Goal: Information Seeking & Learning: Learn about a topic

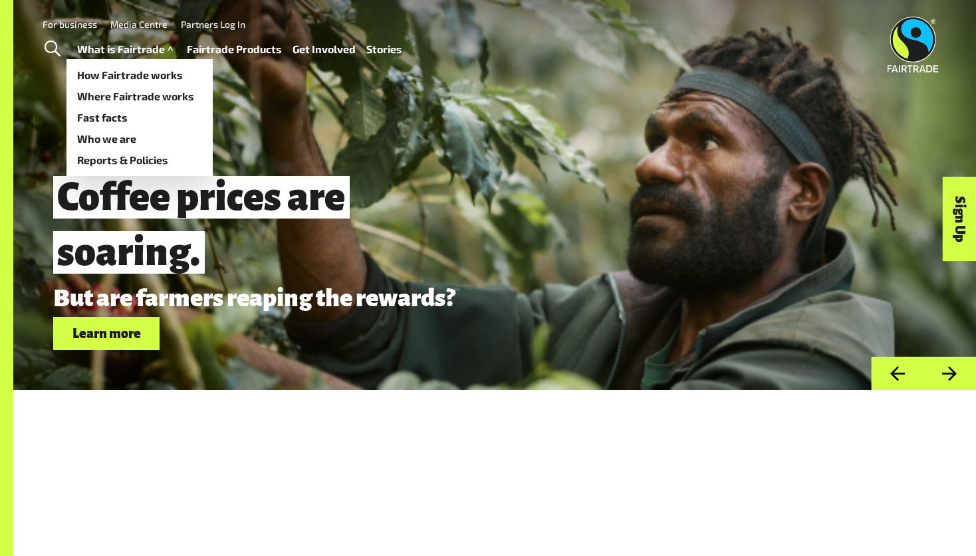
click at [114, 52] on link "What is Fairtrade" at bounding box center [126, 49] width 99 height 19
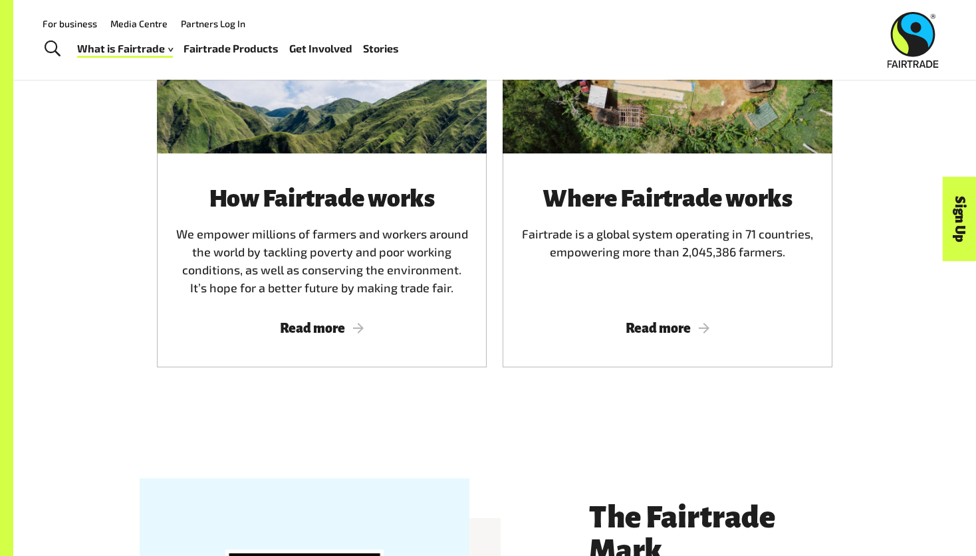
scroll to position [840, 0]
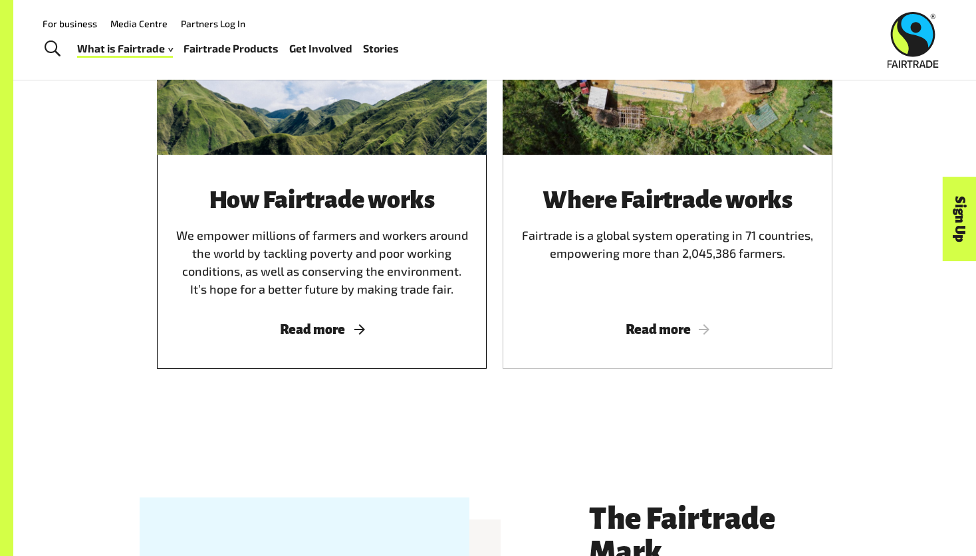
click at [349, 333] on span "Read more" at bounding box center [322, 329] width 298 height 15
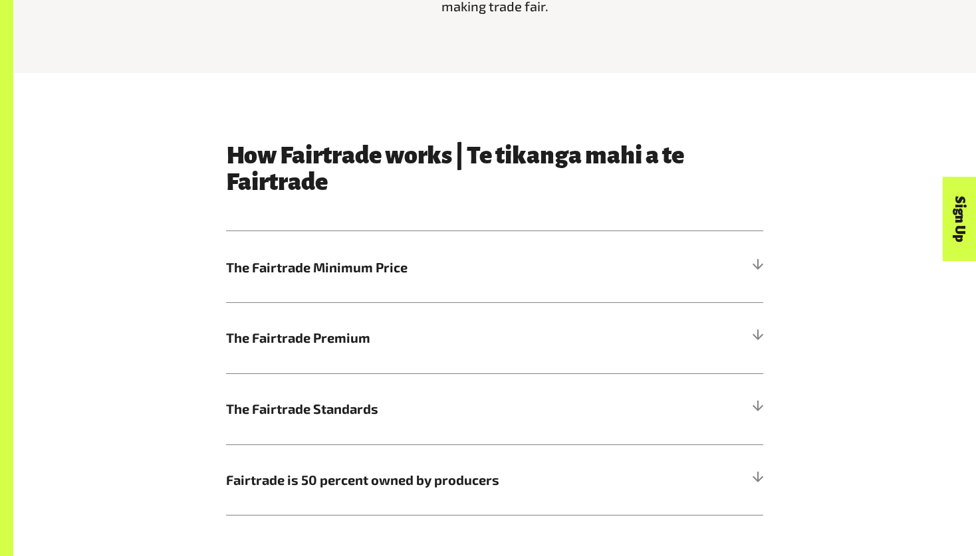
scroll to position [605, 0]
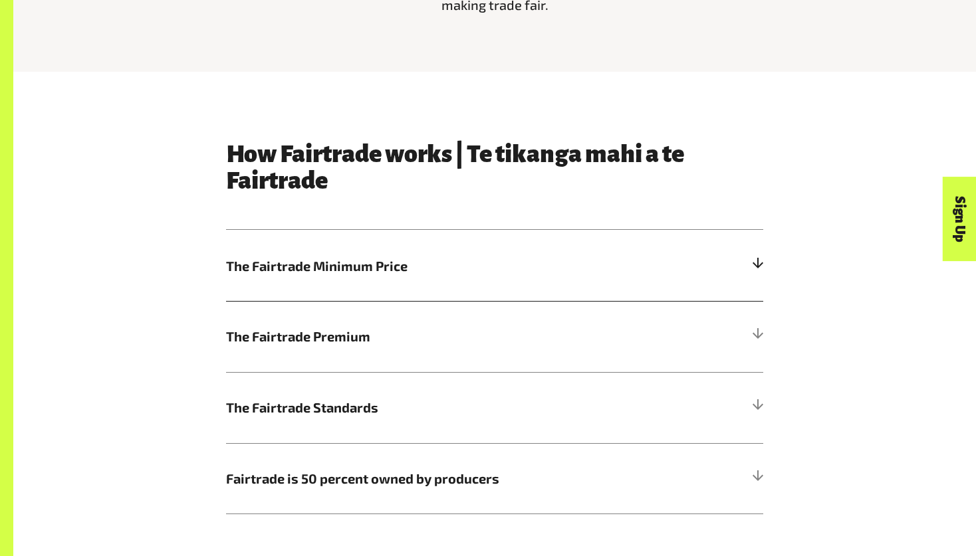
click at [750, 274] on h5 "The Fairtrade Minimum Price" at bounding box center [494, 265] width 537 height 71
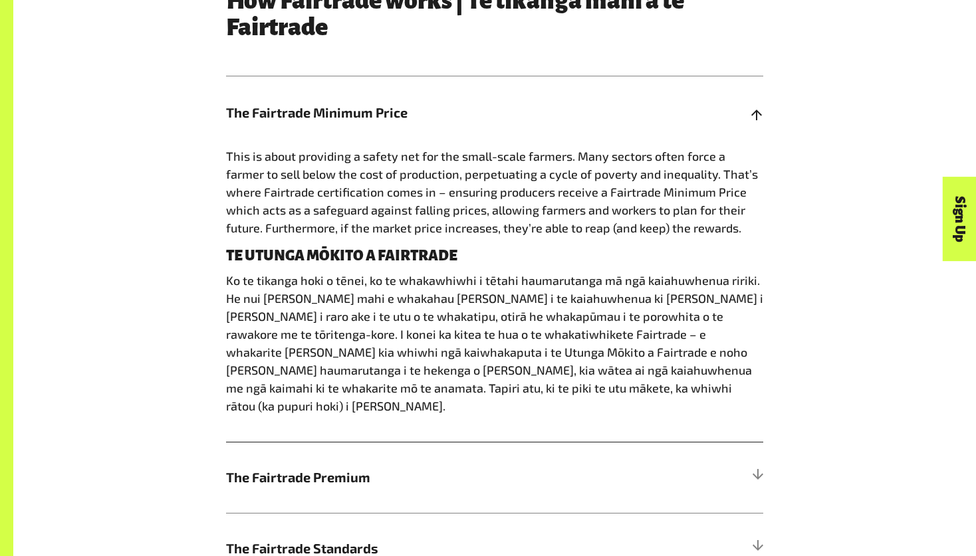
scroll to position [721, 0]
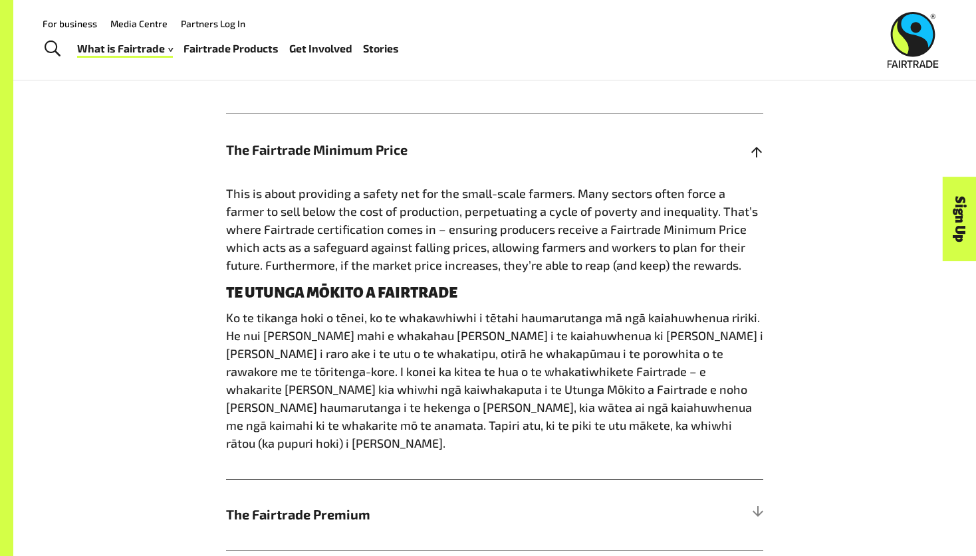
click at [762, 157] on h5 "The Fairtrade Minimum Price" at bounding box center [494, 149] width 537 height 71
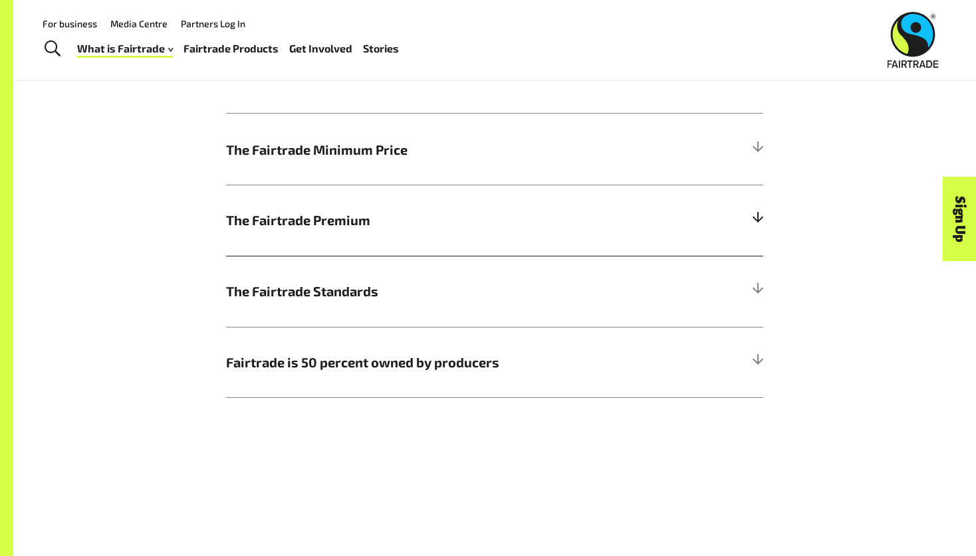
click at [749, 221] on h5 "The Fairtrade Premium" at bounding box center [494, 220] width 537 height 71
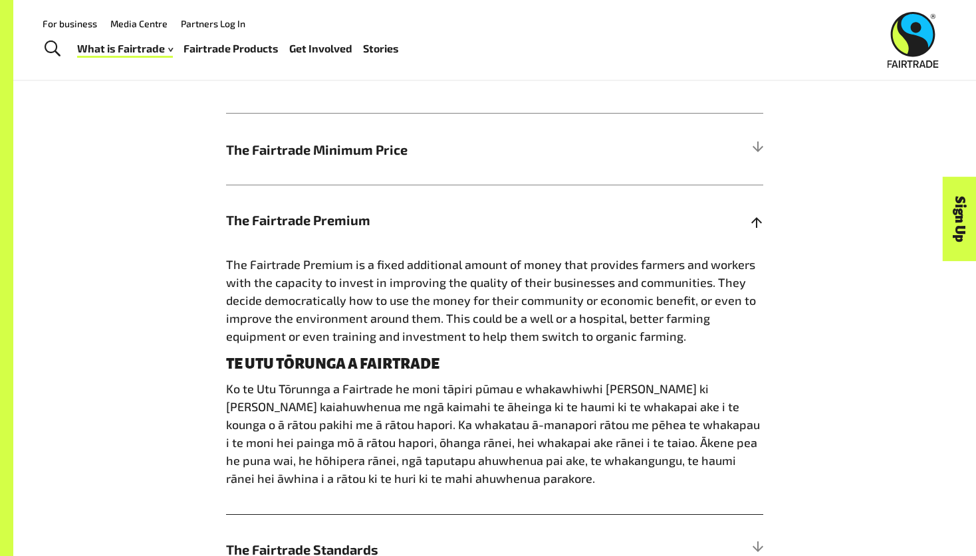
click at [749, 221] on h5 "The Fairtrade Premium" at bounding box center [494, 220] width 537 height 71
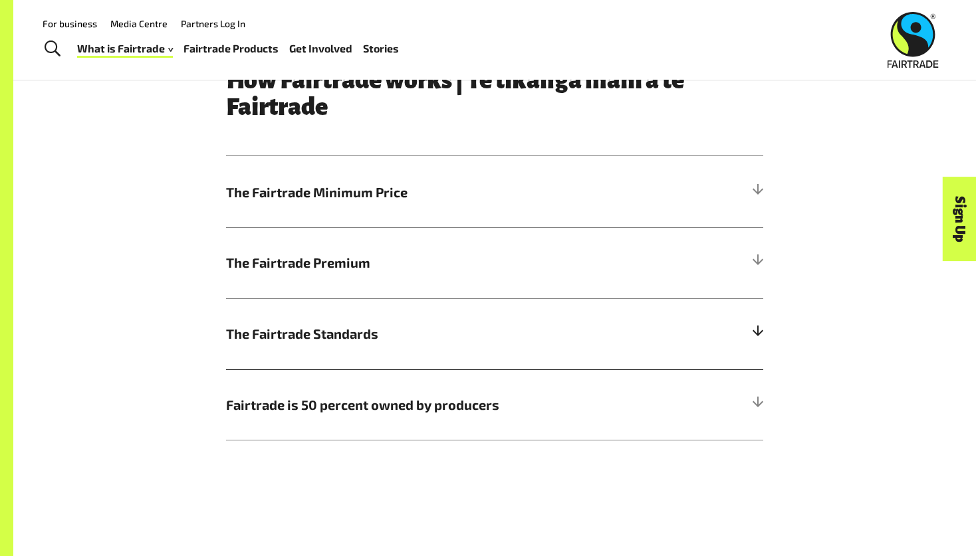
scroll to position [678, 0]
click at [752, 191] on div at bounding box center [757, 193] width 12 height 12
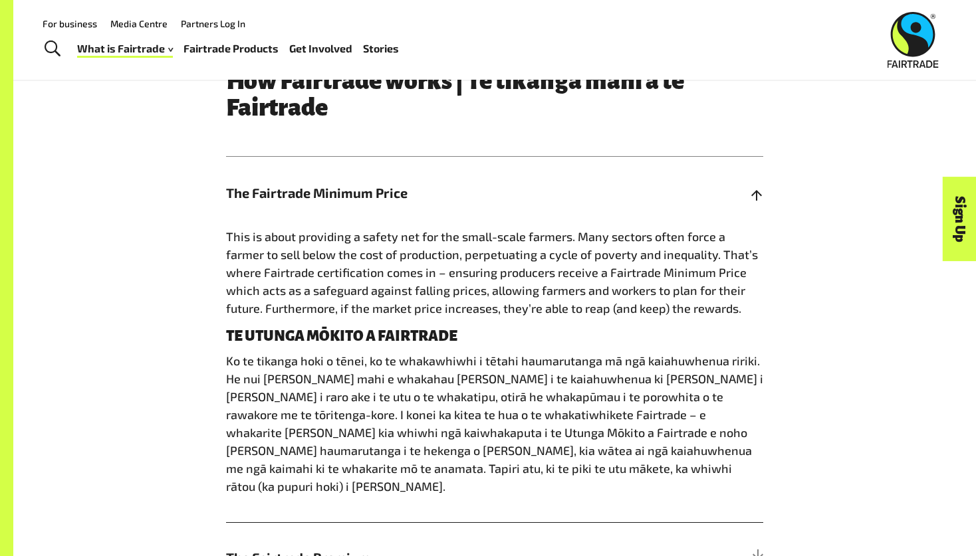
click at [752, 191] on div at bounding box center [757, 193] width 12 height 12
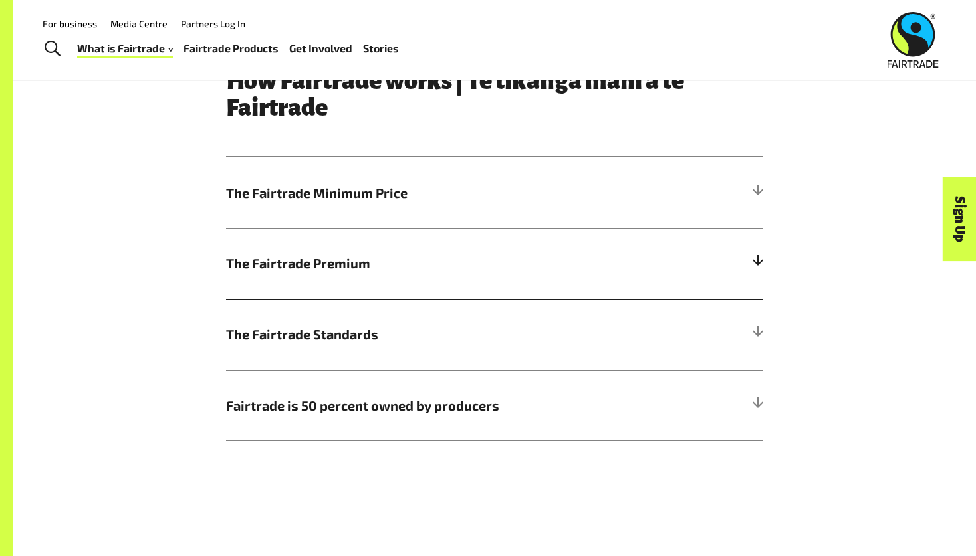
click at [740, 259] on h5 "The Fairtrade Premium" at bounding box center [494, 263] width 537 height 71
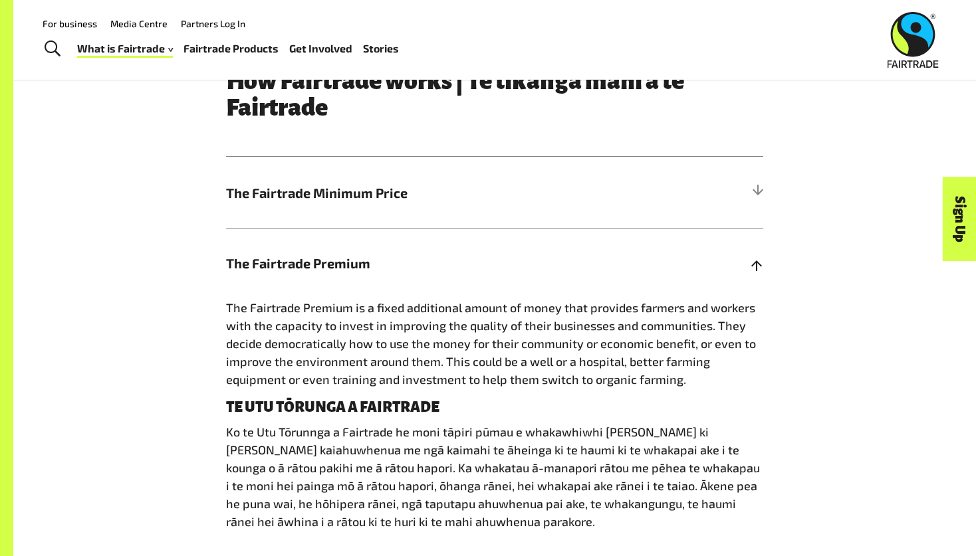
click at [740, 259] on h5 "The Fairtrade Premium" at bounding box center [494, 263] width 537 height 71
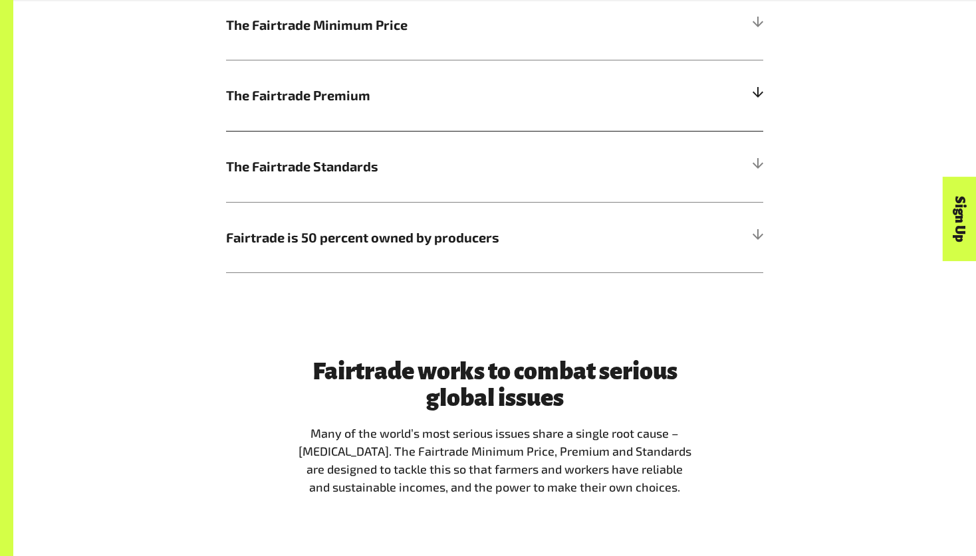
scroll to position [850, 0]
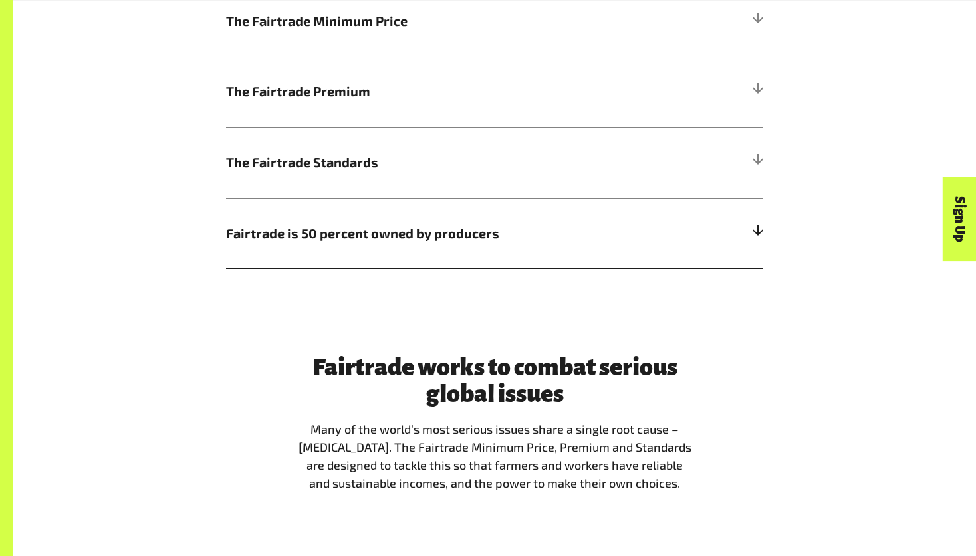
click at [753, 238] on div at bounding box center [757, 233] width 12 height 12
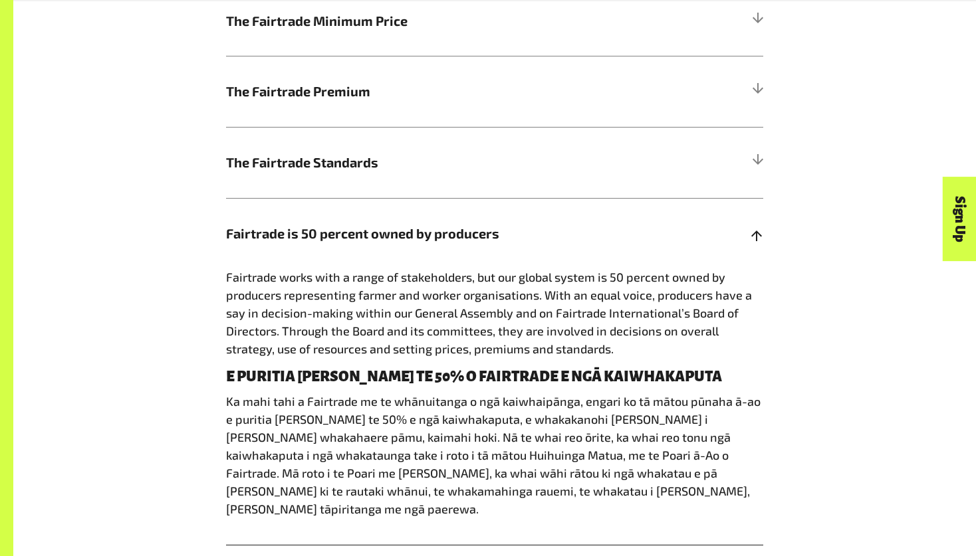
click at [753, 238] on div at bounding box center [757, 233] width 12 height 12
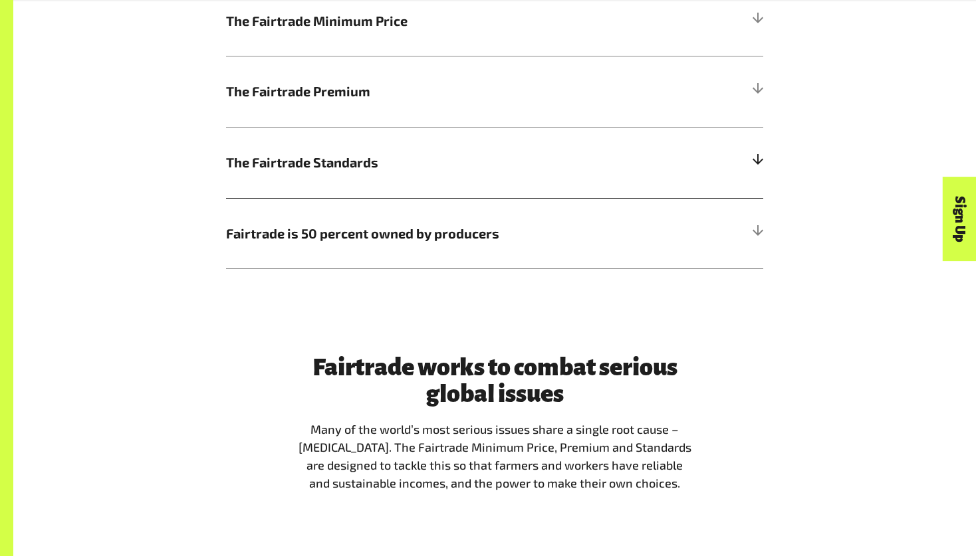
click at [754, 141] on h5 "The Fairtrade Standards" at bounding box center [494, 162] width 537 height 71
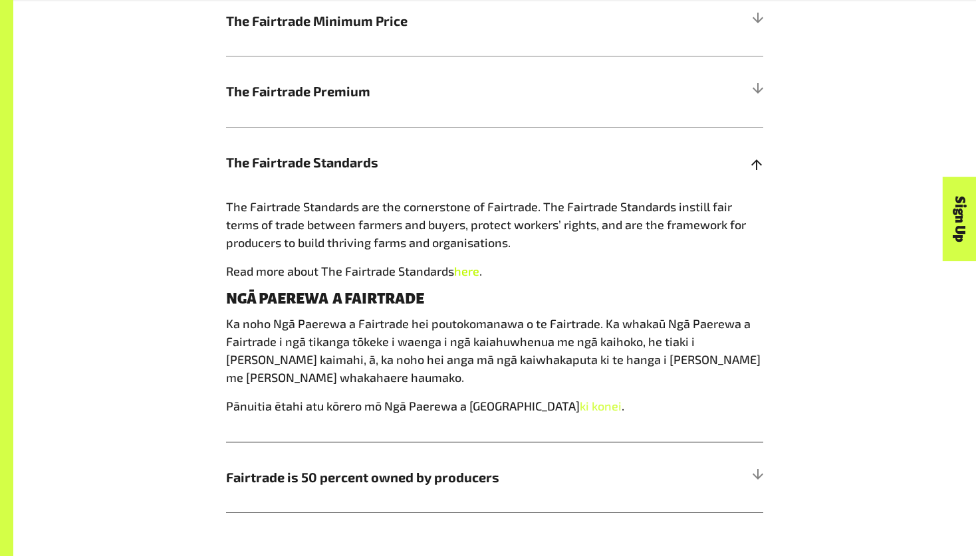
click at [464, 272] on link "here" at bounding box center [466, 271] width 25 height 15
